Goal: Check status: Check status

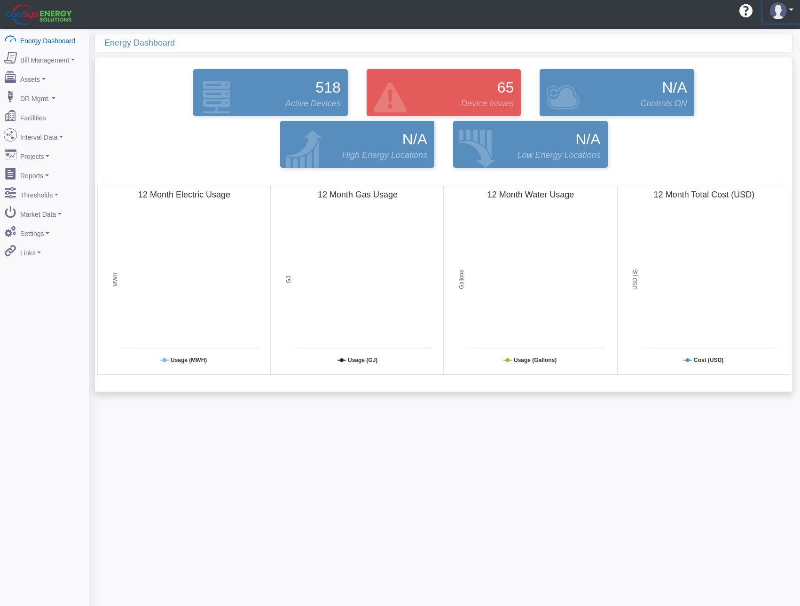
click at [784, 13] on img at bounding box center [778, 10] width 17 height 17
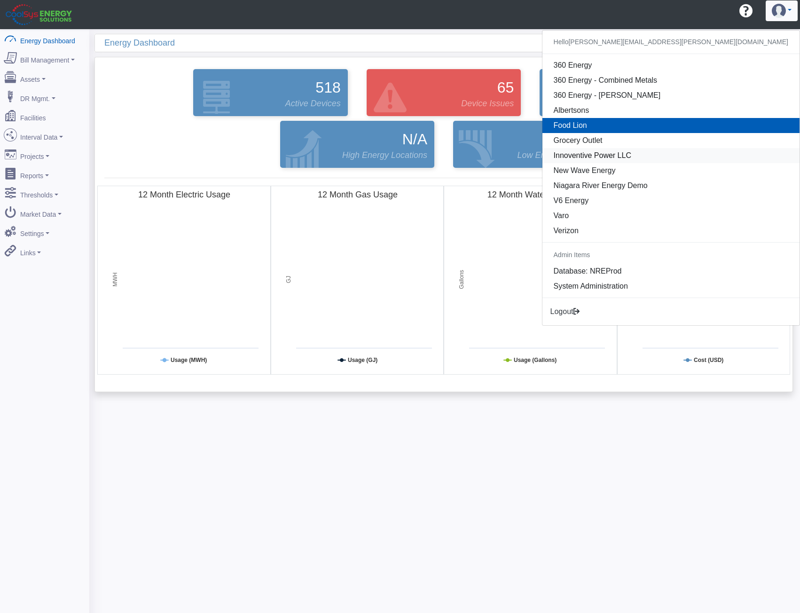
click at [700, 152] on link "Innoventive Power LLC" at bounding box center [670, 155] width 257 height 15
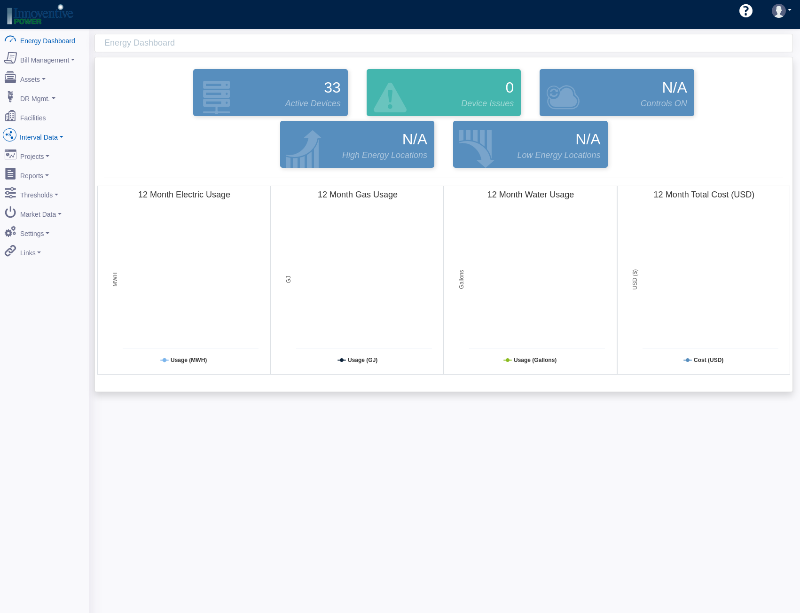
click at [24, 134] on link "Interval Data" at bounding box center [44, 136] width 91 height 20
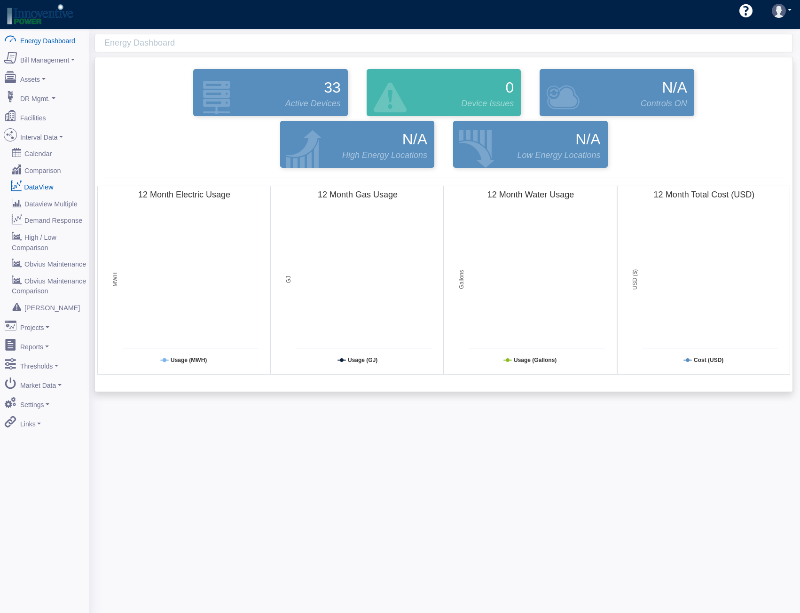
click at [36, 183] on link "DataView" at bounding box center [44, 186] width 91 height 17
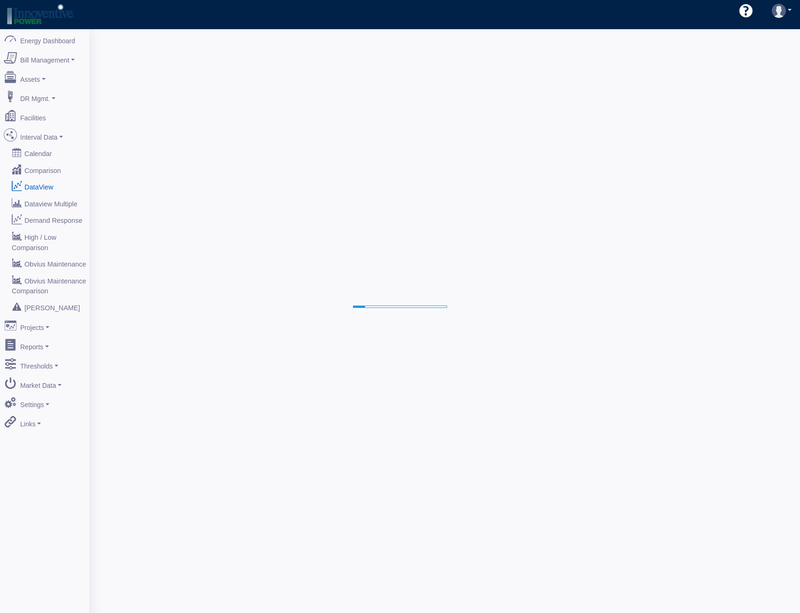
select select "25"
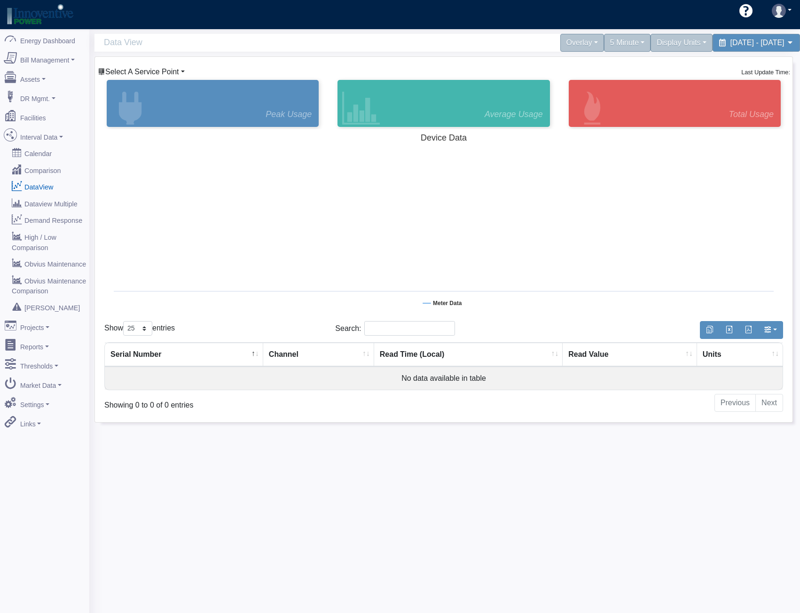
click at [123, 71] on span "Select A Service Point" at bounding box center [142, 72] width 74 height 8
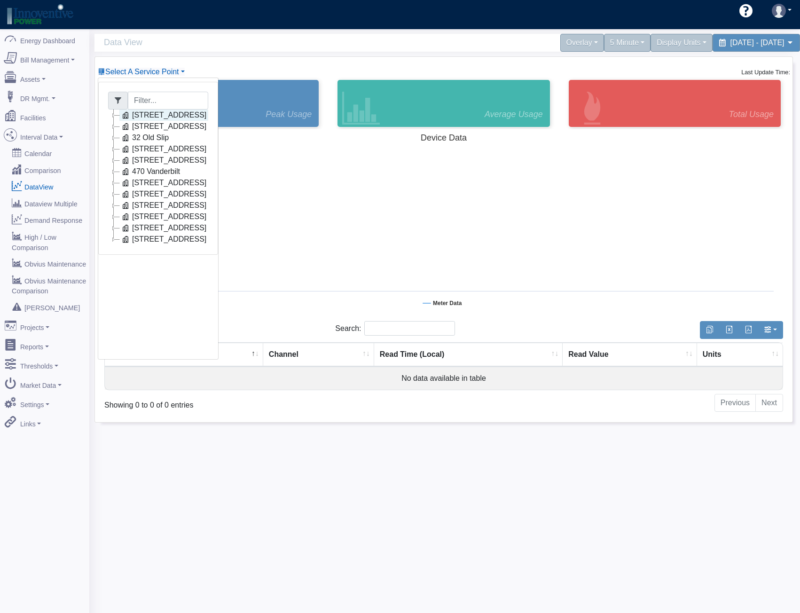
click at [157, 118] on link "230 Park Avenue" at bounding box center [163, 115] width 89 height 11
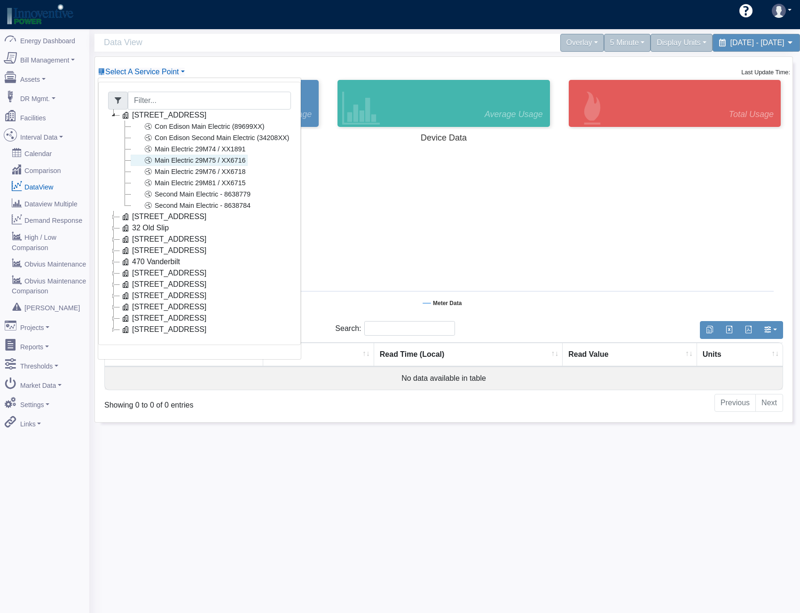
click at [169, 162] on link "Main Electric 29M75 / XX6716" at bounding box center [189, 160] width 117 height 11
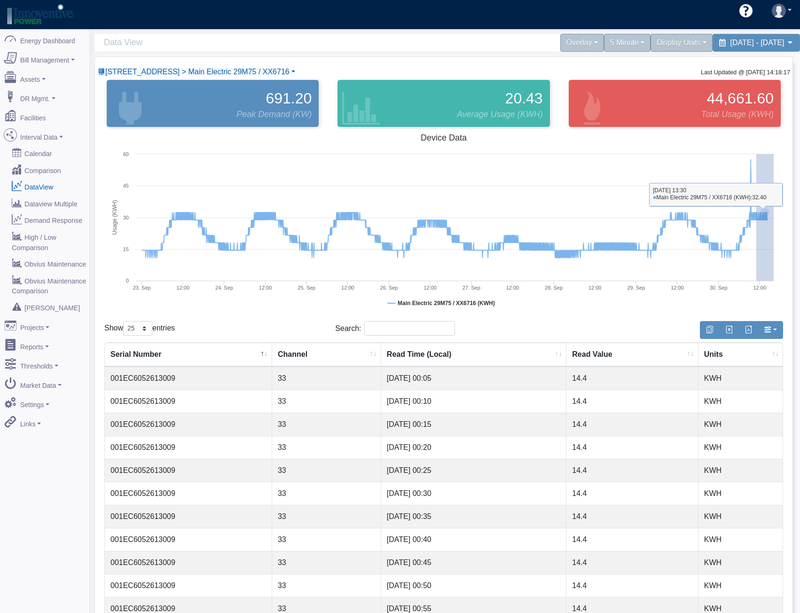
drag, startPoint x: 756, startPoint y: 219, endPoint x: 808, endPoint y: 228, distance: 51.9
click at [800, 228] on html "AEBD74F9-0DF2-4848-9728-ADD25B3A44B9 shawn.goss@skgtech.com shawn.goss@skgtech.…" at bounding box center [400, 306] width 800 height 613
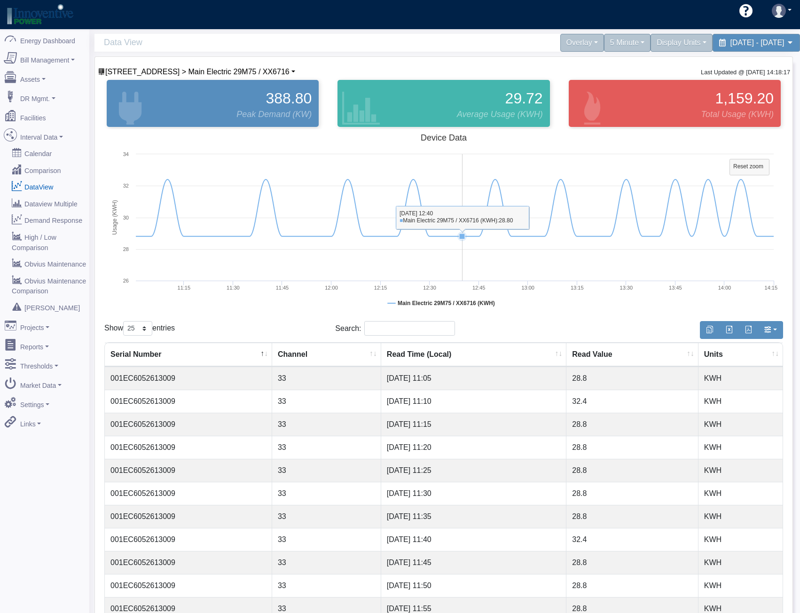
click at [465, 264] on rect at bounding box center [443, 223] width 679 height 188
